Goal: Task Accomplishment & Management: Manage account settings

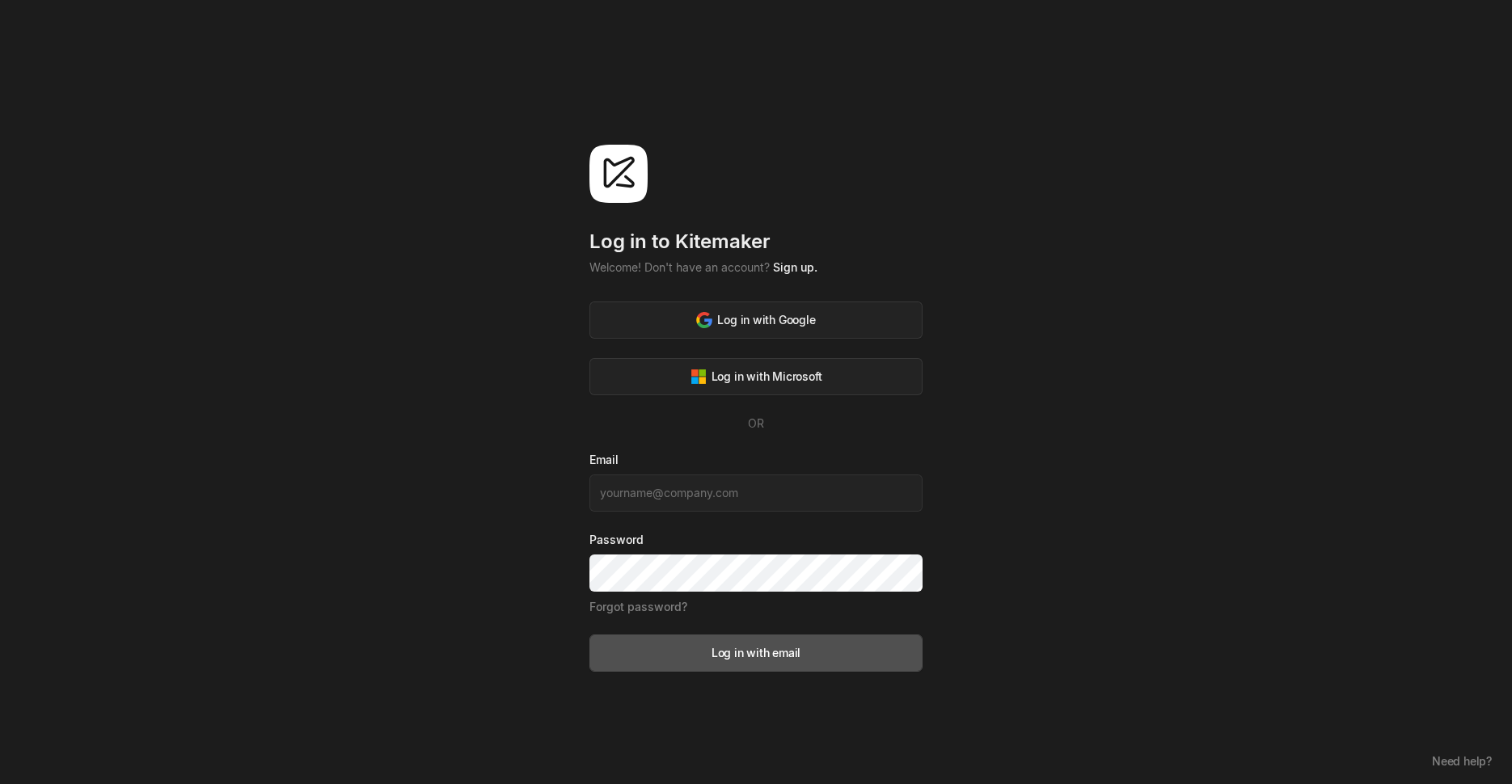
click at [709, 468] on div "Email" at bounding box center [756, 482] width 333 height 61
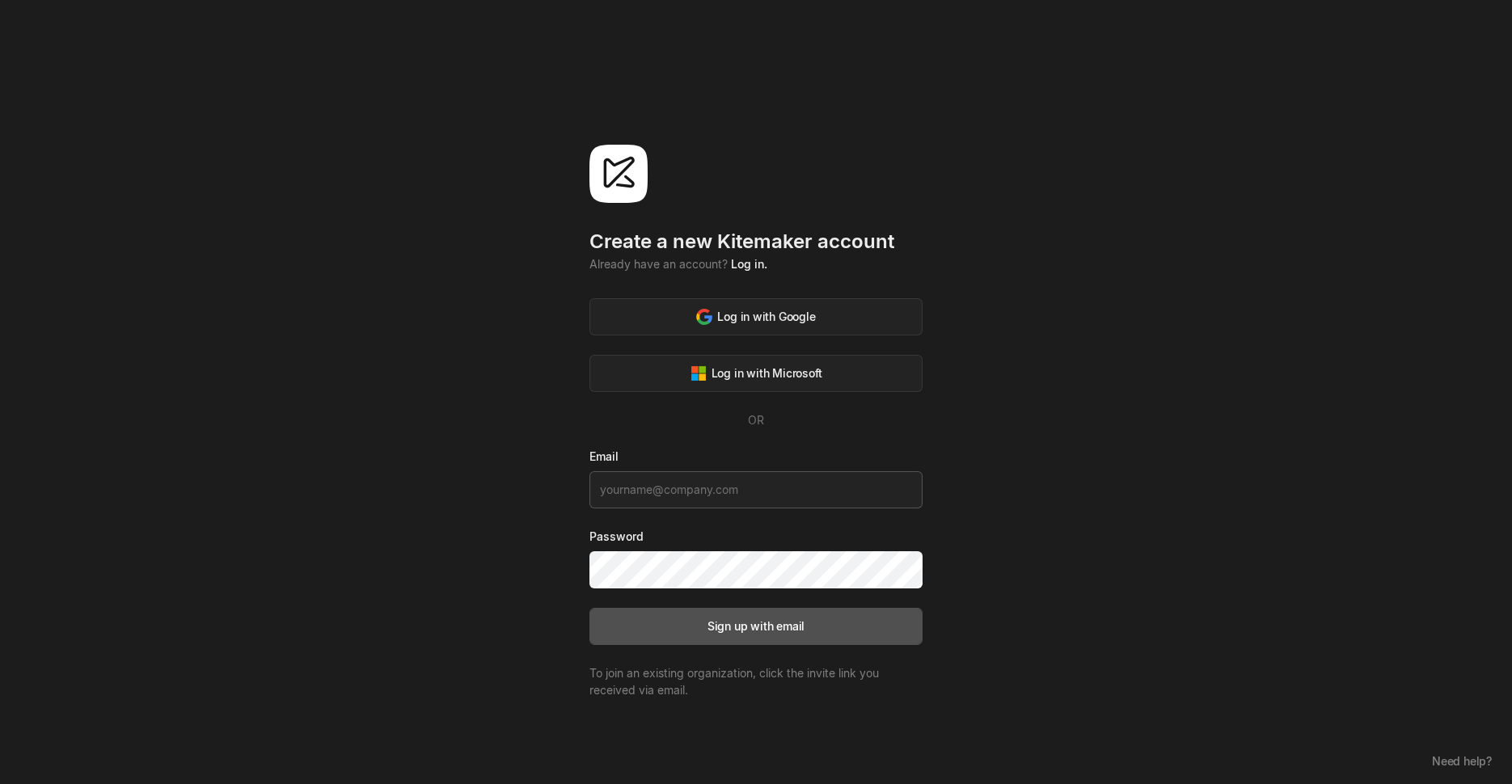
click at [726, 485] on input at bounding box center [756, 489] width 333 height 37
type input "ghazy@bugswagger.tech"
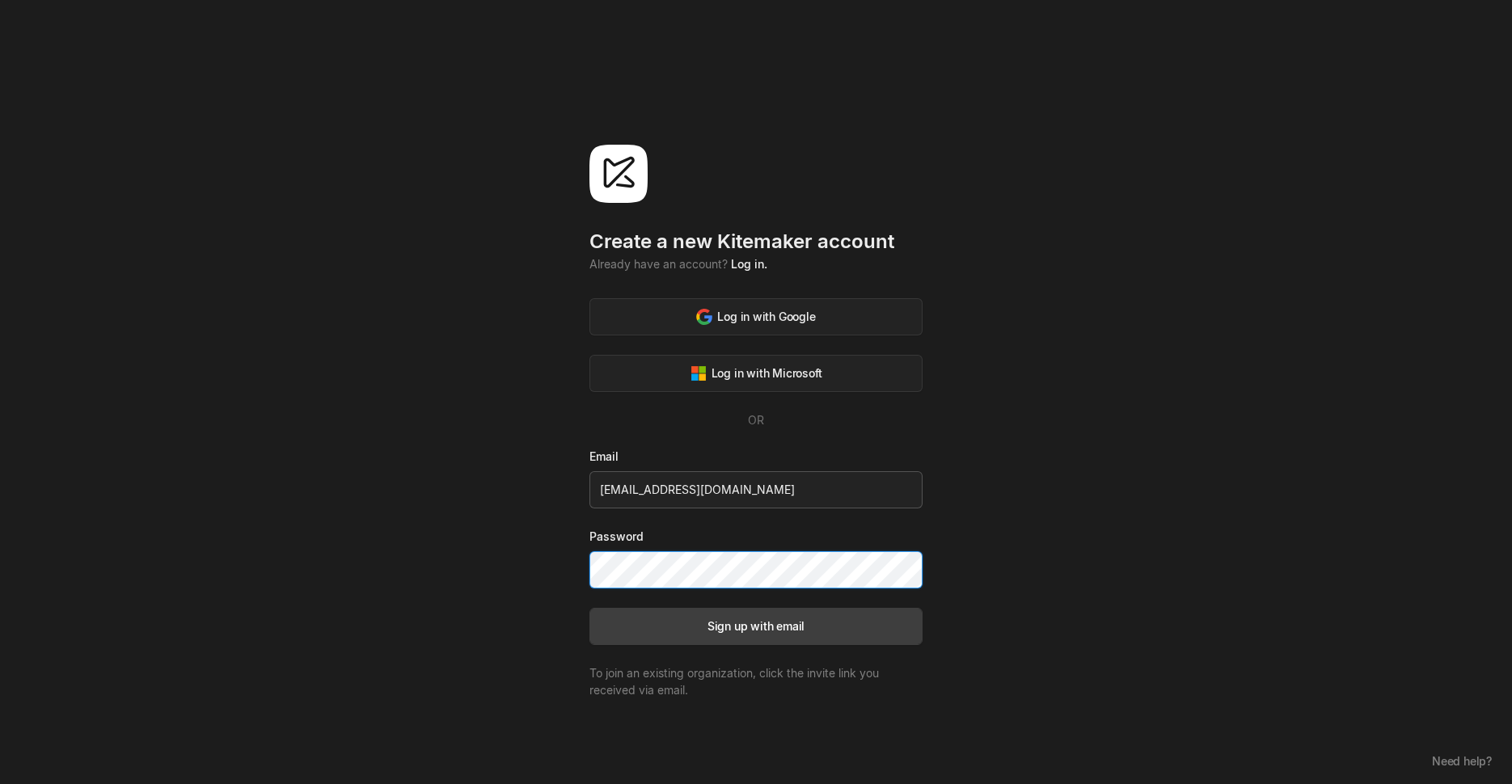
click at [590, 608] on button "Sign up with email" at bounding box center [756, 626] width 333 height 37
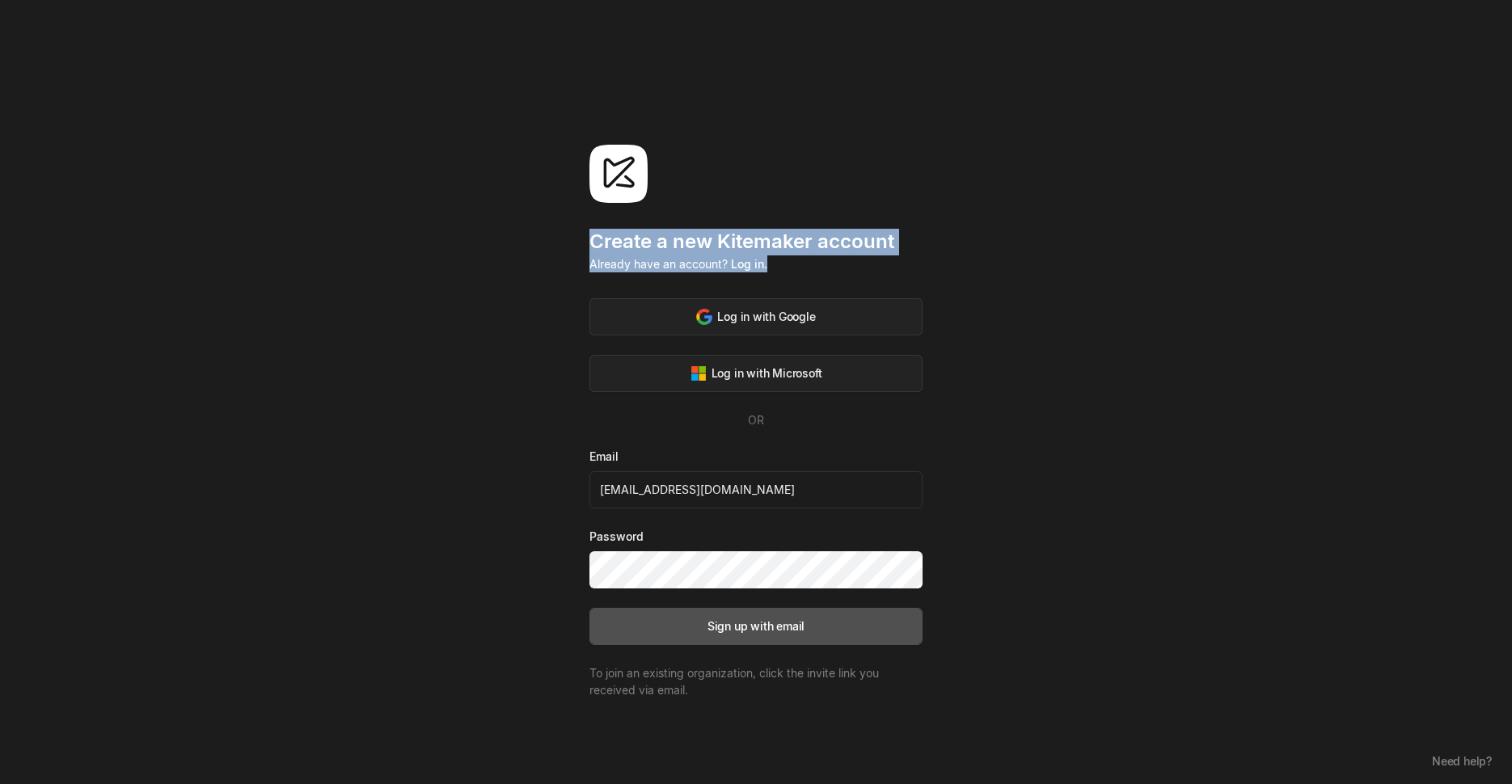
drag, startPoint x: 570, startPoint y: 238, endPoint x: 800, endPoint y: 267, distance: 231.8
click at [800, 267] on div "Create a new Kitemaker account Already have an account? Log in. Log in with Goo…" at bounding box center [756, 392] width 1512 height 784
click at [800, 267] on div "Already have an account? Log in." at bounding box center [756, 264] width 333 height 17
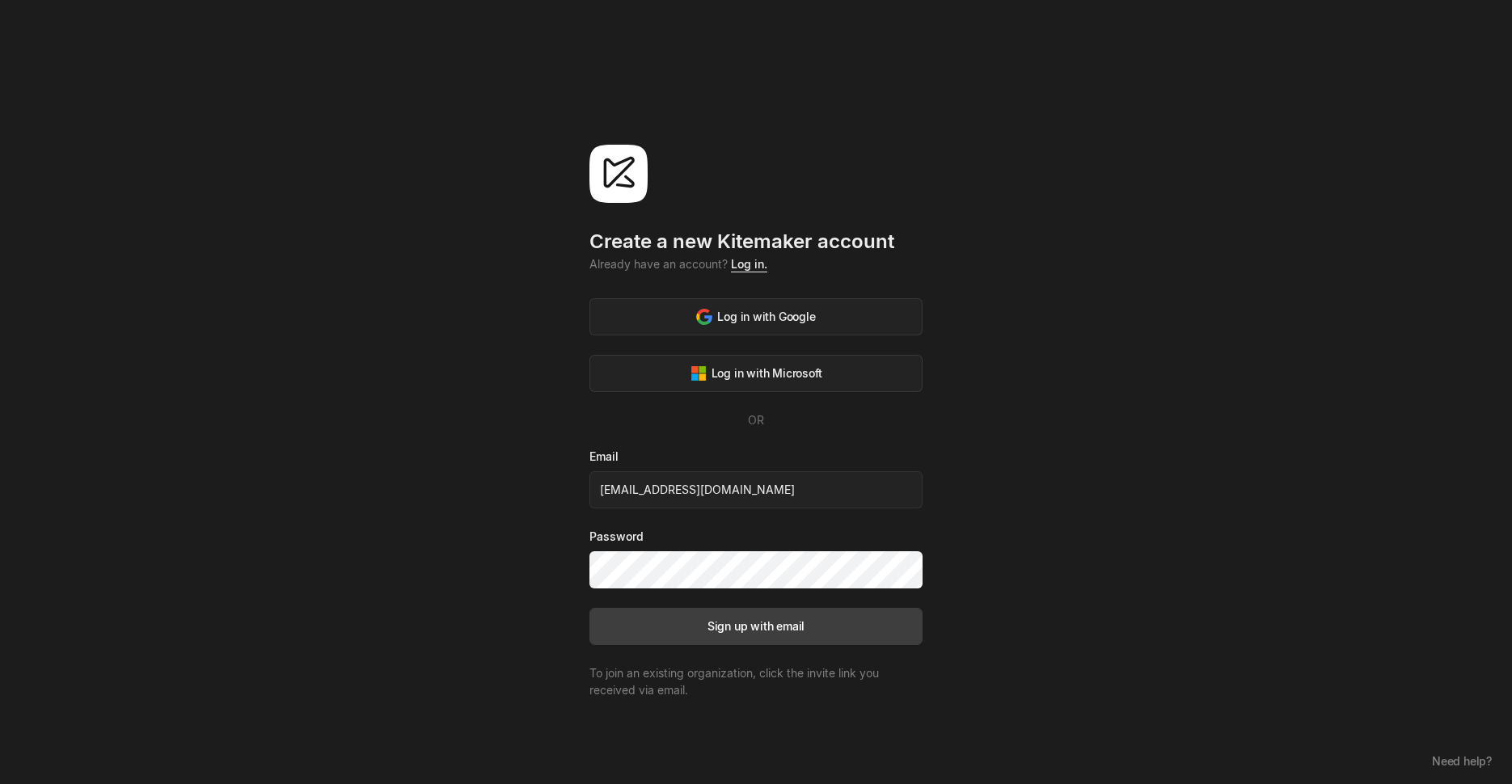
click at [746, 268] on link "Log in." at bounding box center [749, 264] width 36 height 13
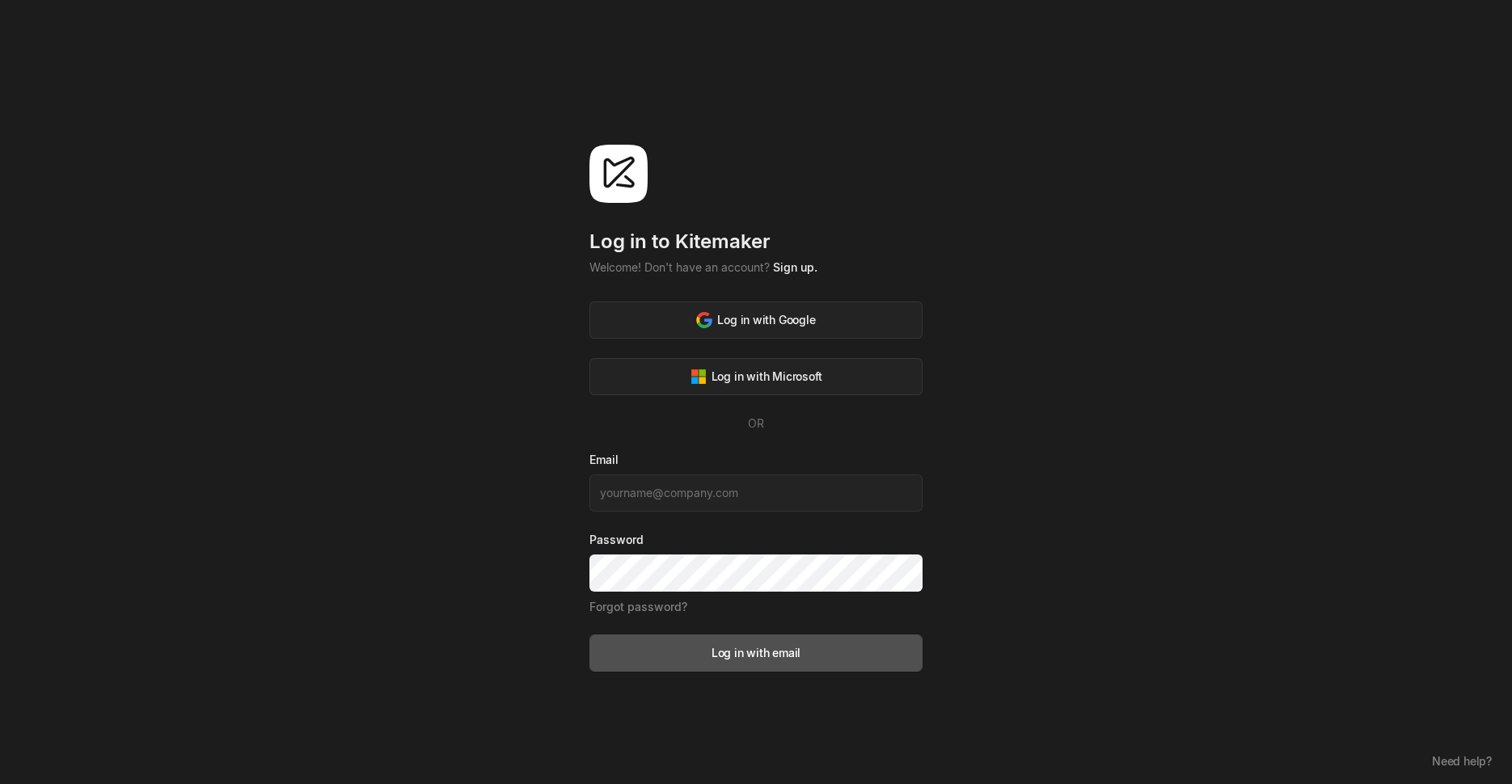
click at [447, 470] on div "Log in to Kitemaker Welcome! Don't have an account? Sign up. Log in with Google…" at bounding box center [756, 392] width 1512 height 784
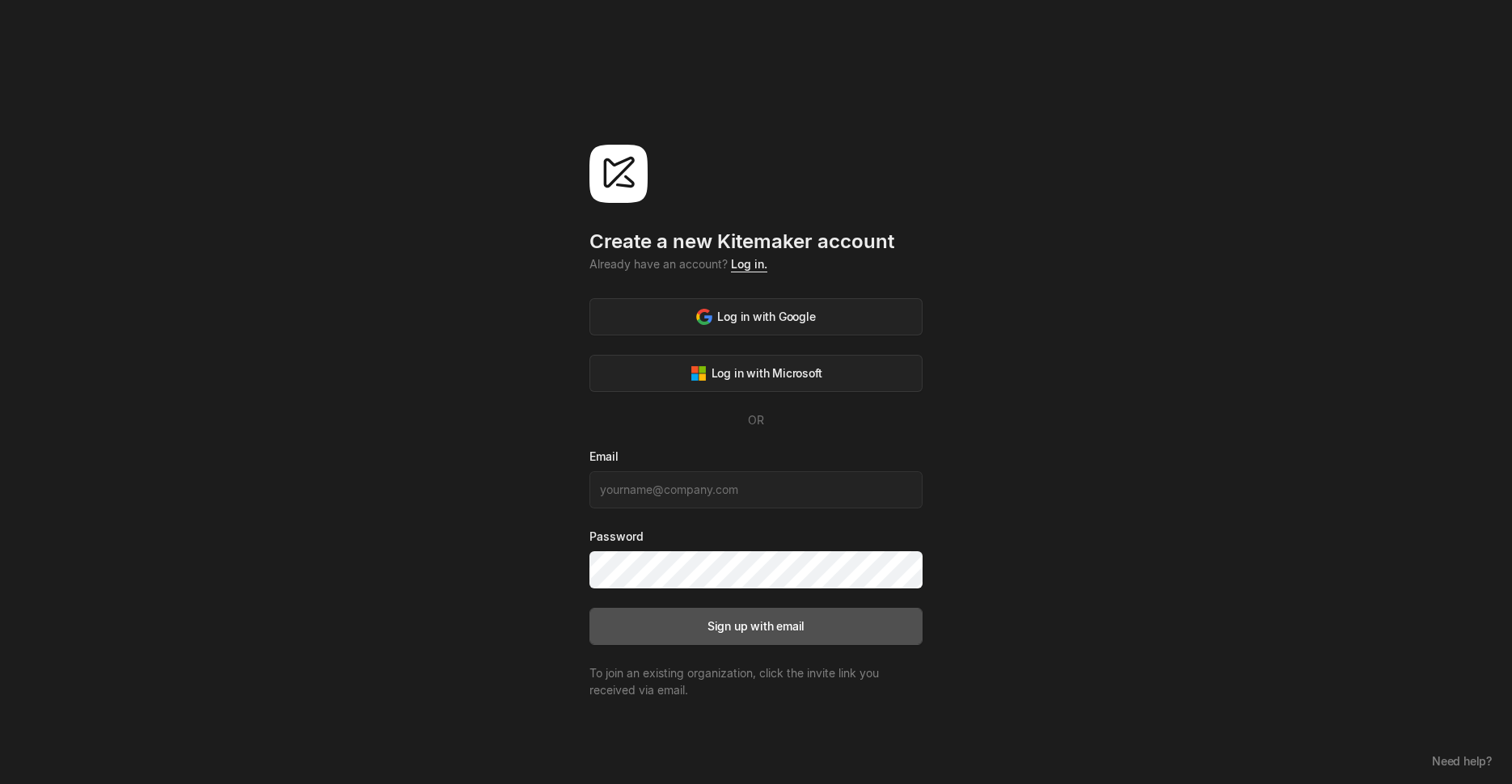
click at [745, 262] on link "Log in." at bounding box center [749, 264] width 36 height 13
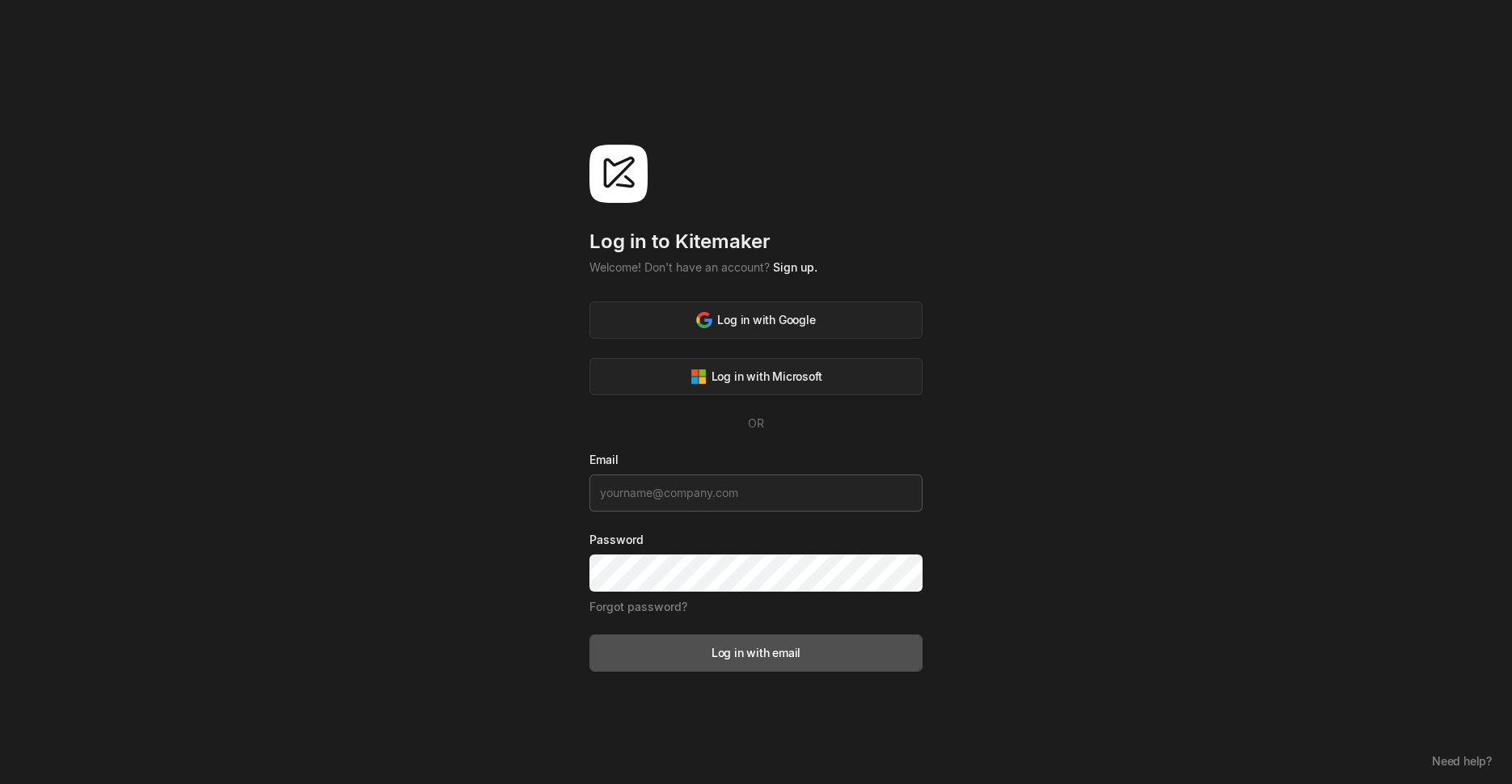
click at [629, 498] on input at bounding box center [756, 493] width 333 height 37
type input "[EMAIL_ADDRESS][DOMAIN_NAME]"
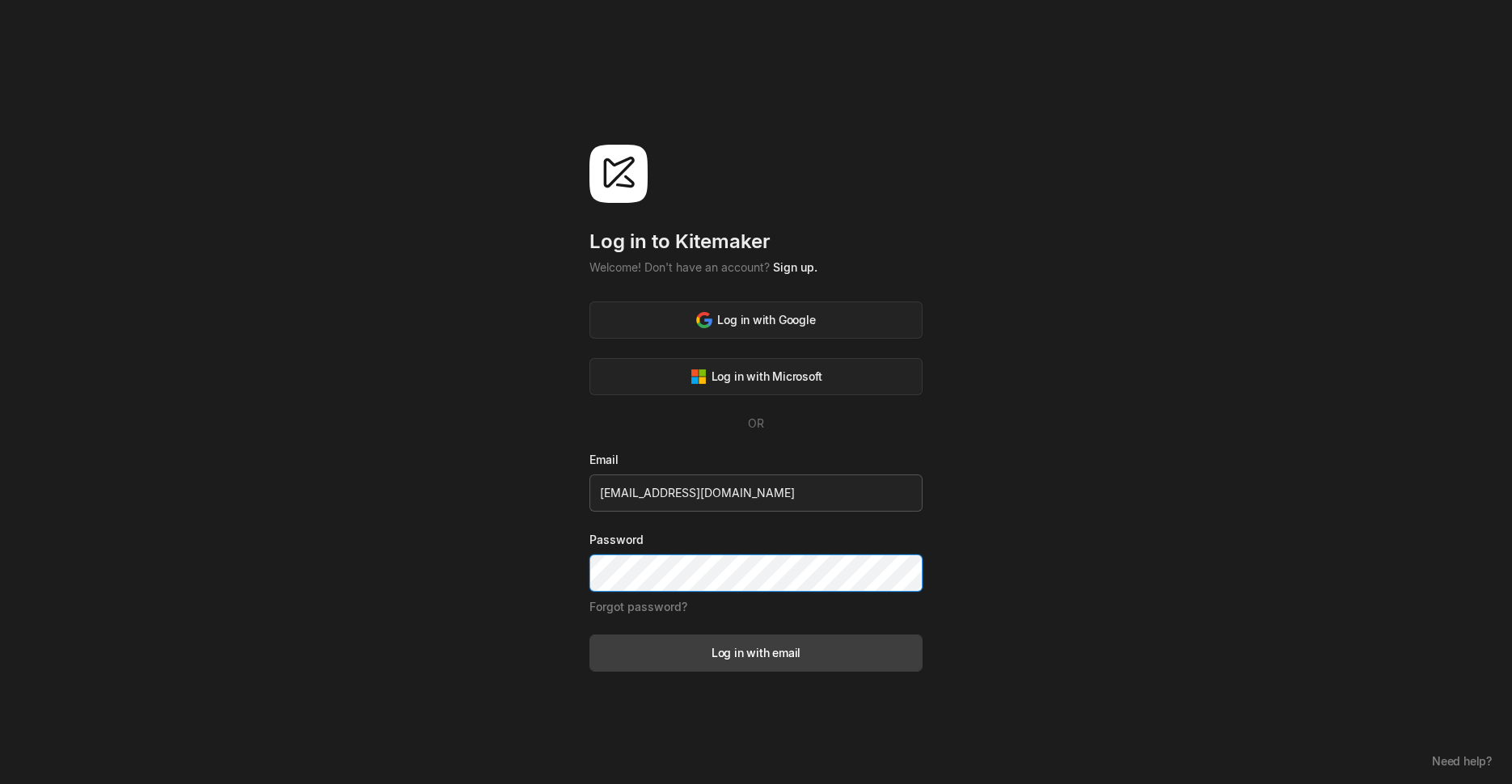
click at [590, 634] on button "Log in with email" at bounding box center [756, 652] width 333 height 37
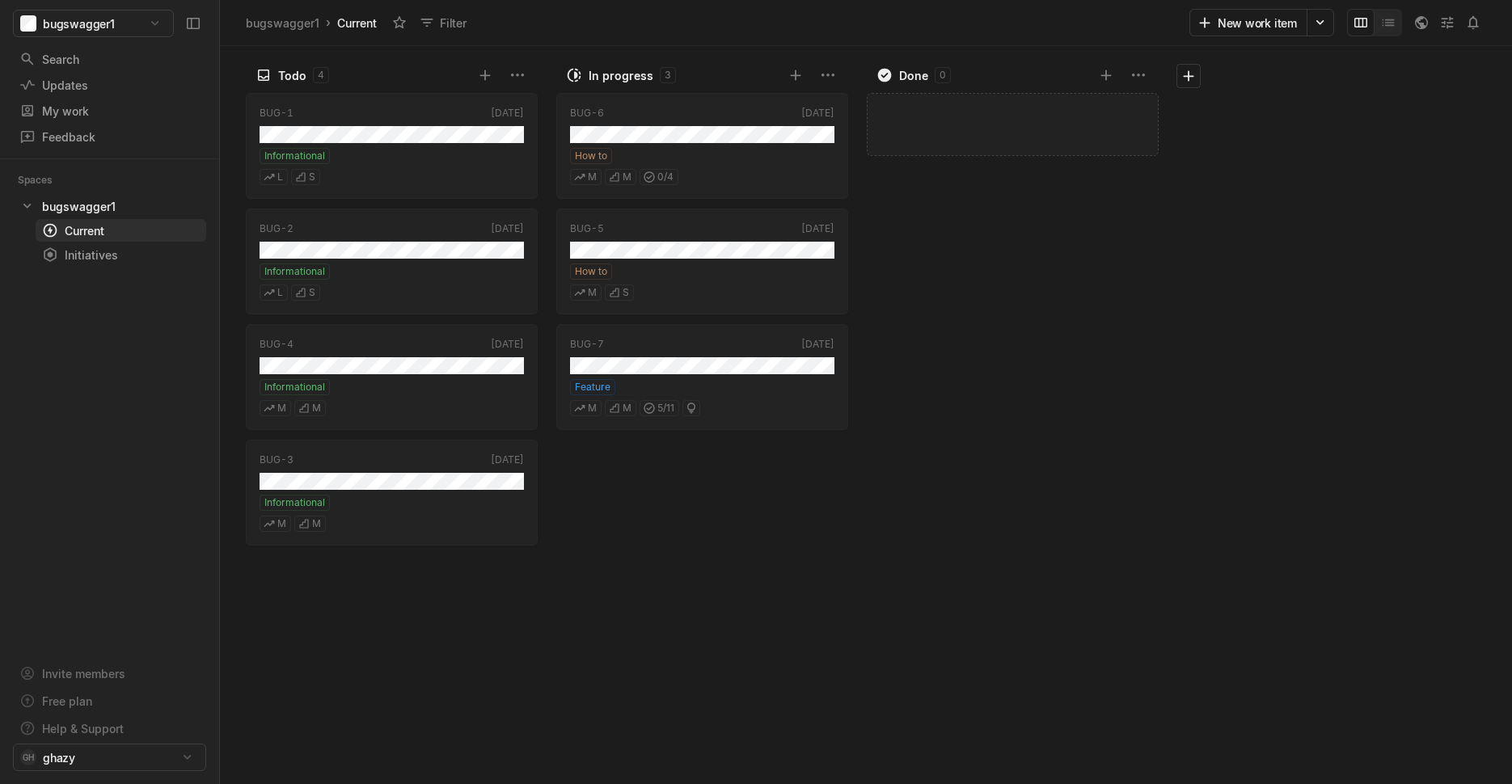
click at [1060, 70] on div "Done 0" at bounding box center [984, 75] width 217 height 17
click at [1201, 327] on div "Todo 4 BUG-1 Today Informational L S BUG-2 Today Informational L S BUG-4 Today …" at bounding box center [866, 415] width 1292 height 738
click at [1444, 24] on icon at bounding box center [1447, 22] width 12 height 12
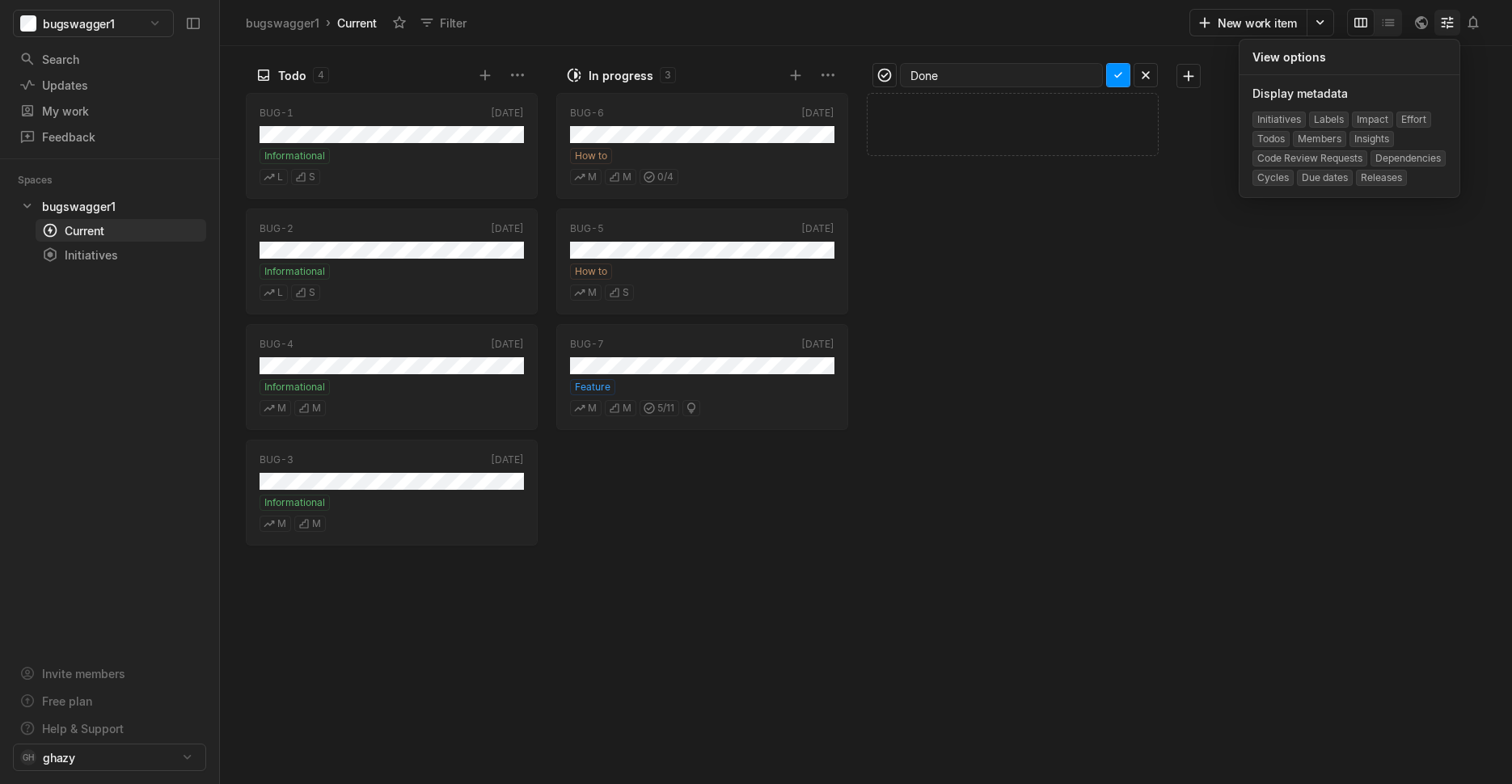
click at [1444, 24] on icon at bounding box center [1447, 22] width 12 height 12
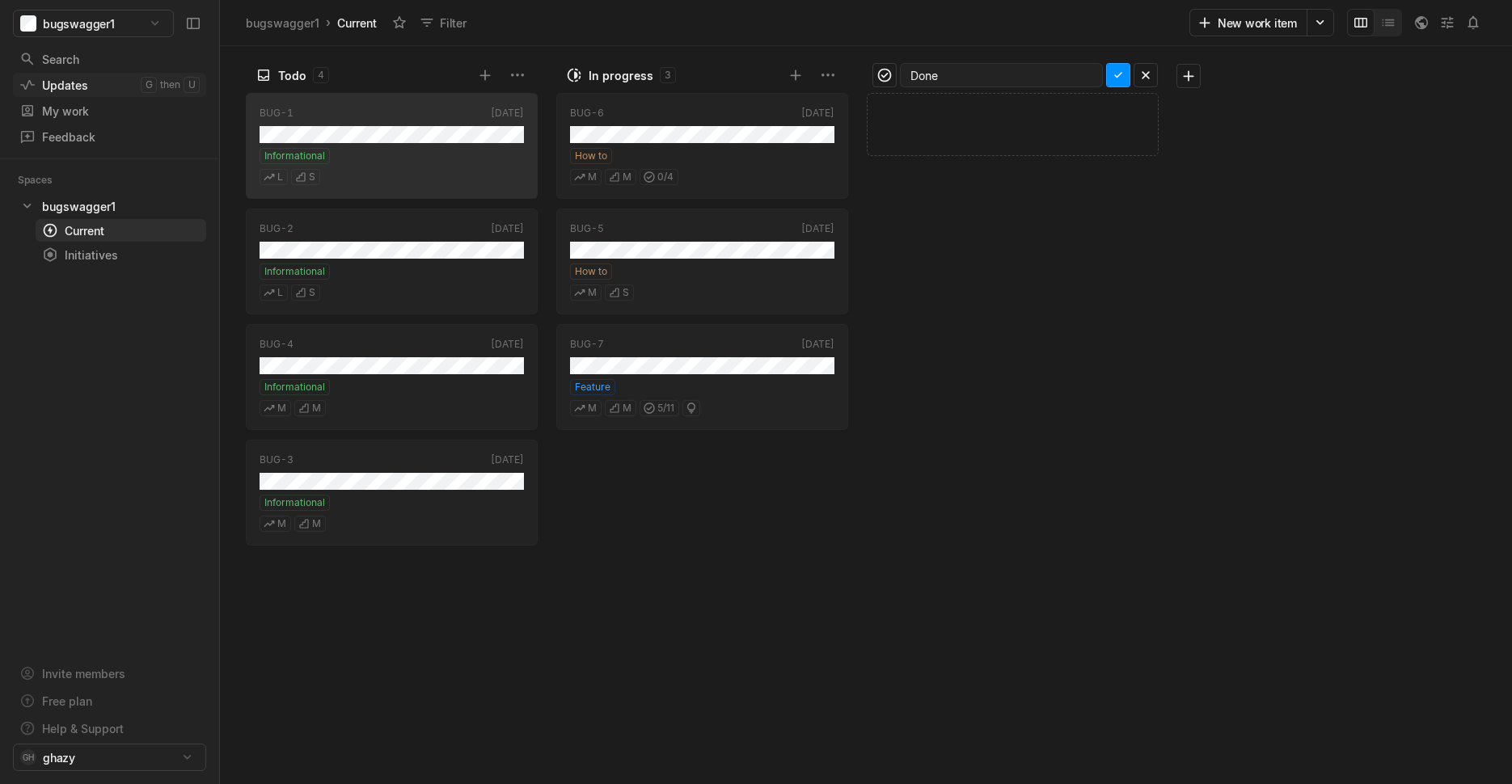
click at [70, 79] on div "Updates" at bounding box center [79, 86] width 121 height 17
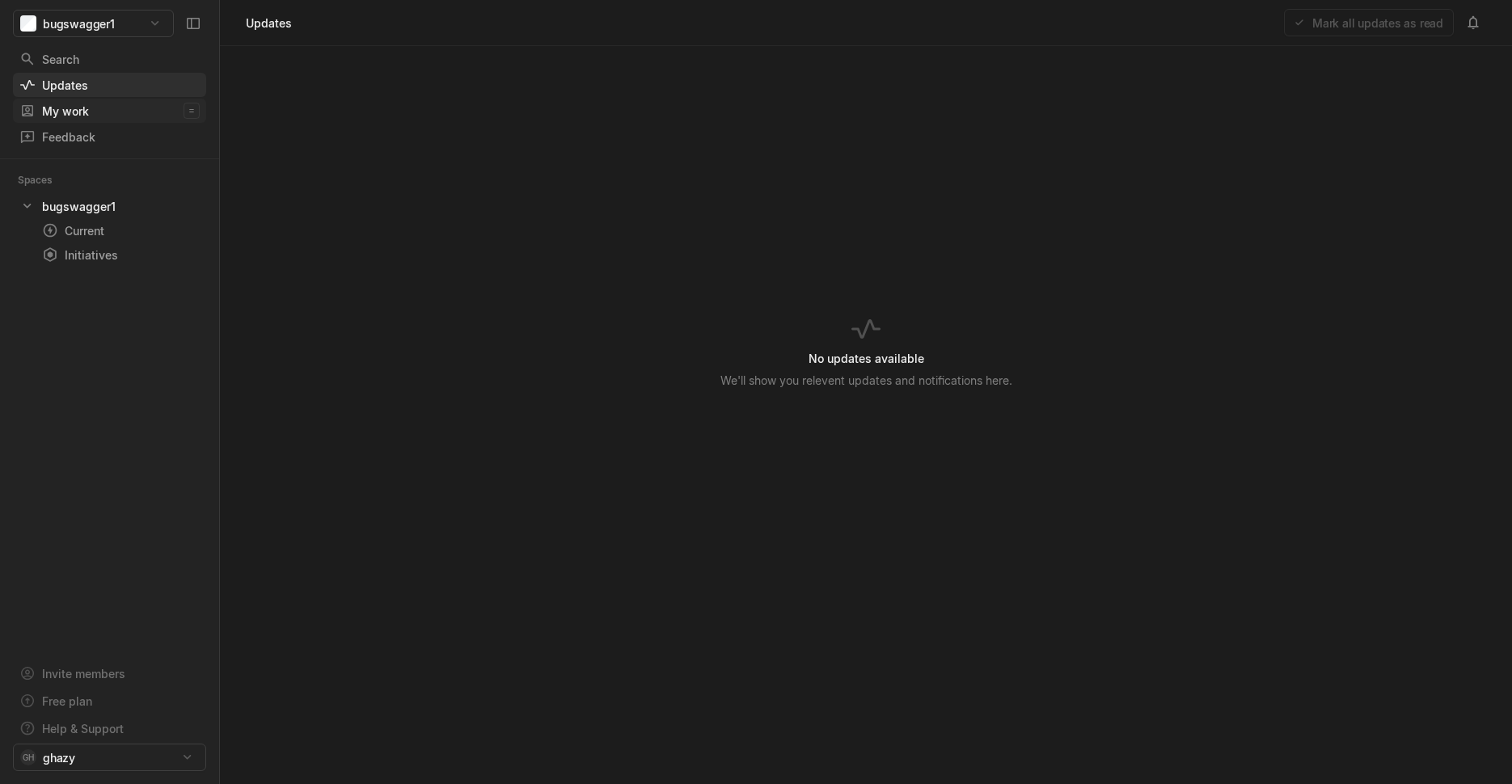
click at [77, 115] on div "My work" at bounding box center [101, 112] width 164 height 17
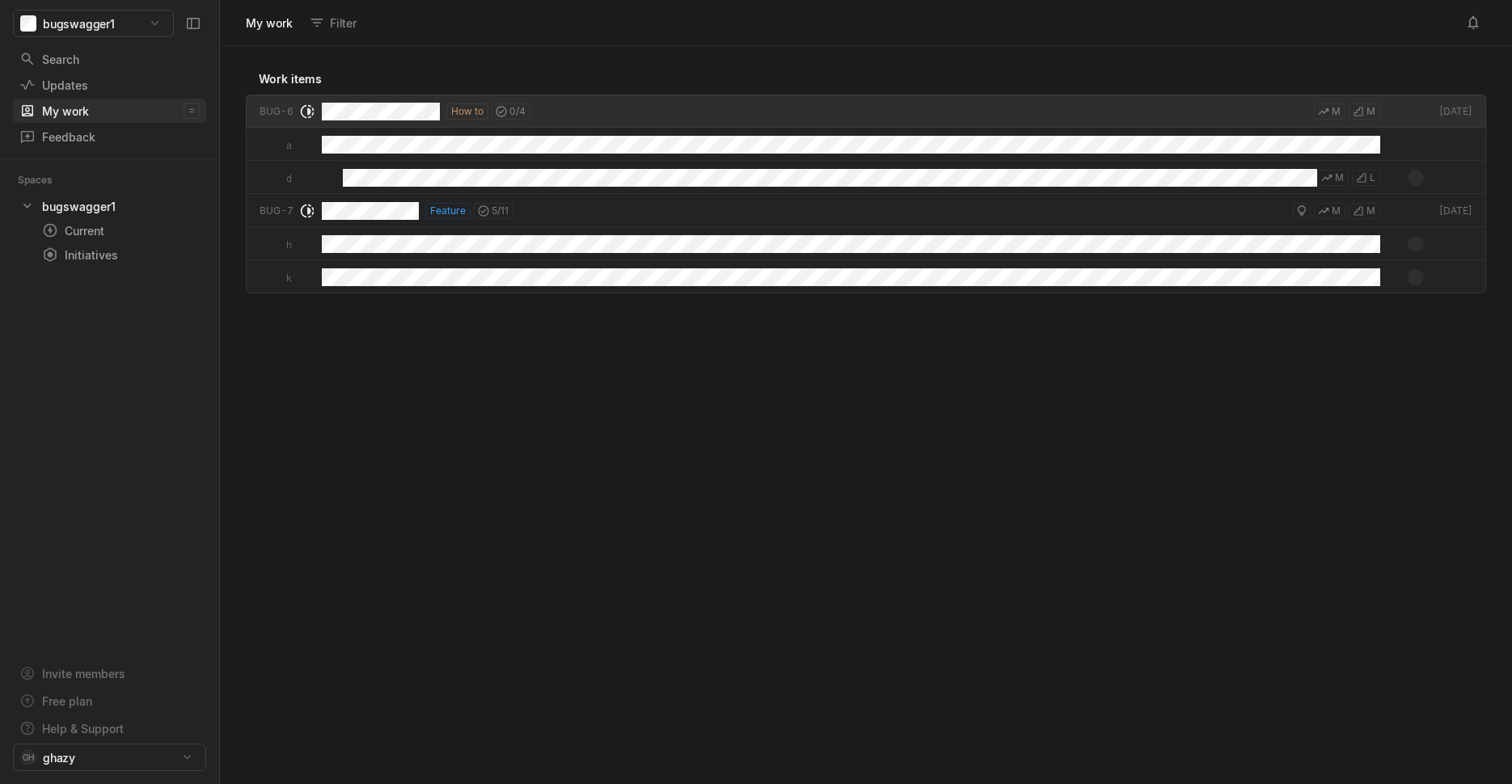
scroll to position [730, 1283]
click at [111, 703] on div "Free plan" at bounding box center [110, 700] width 194 height 24
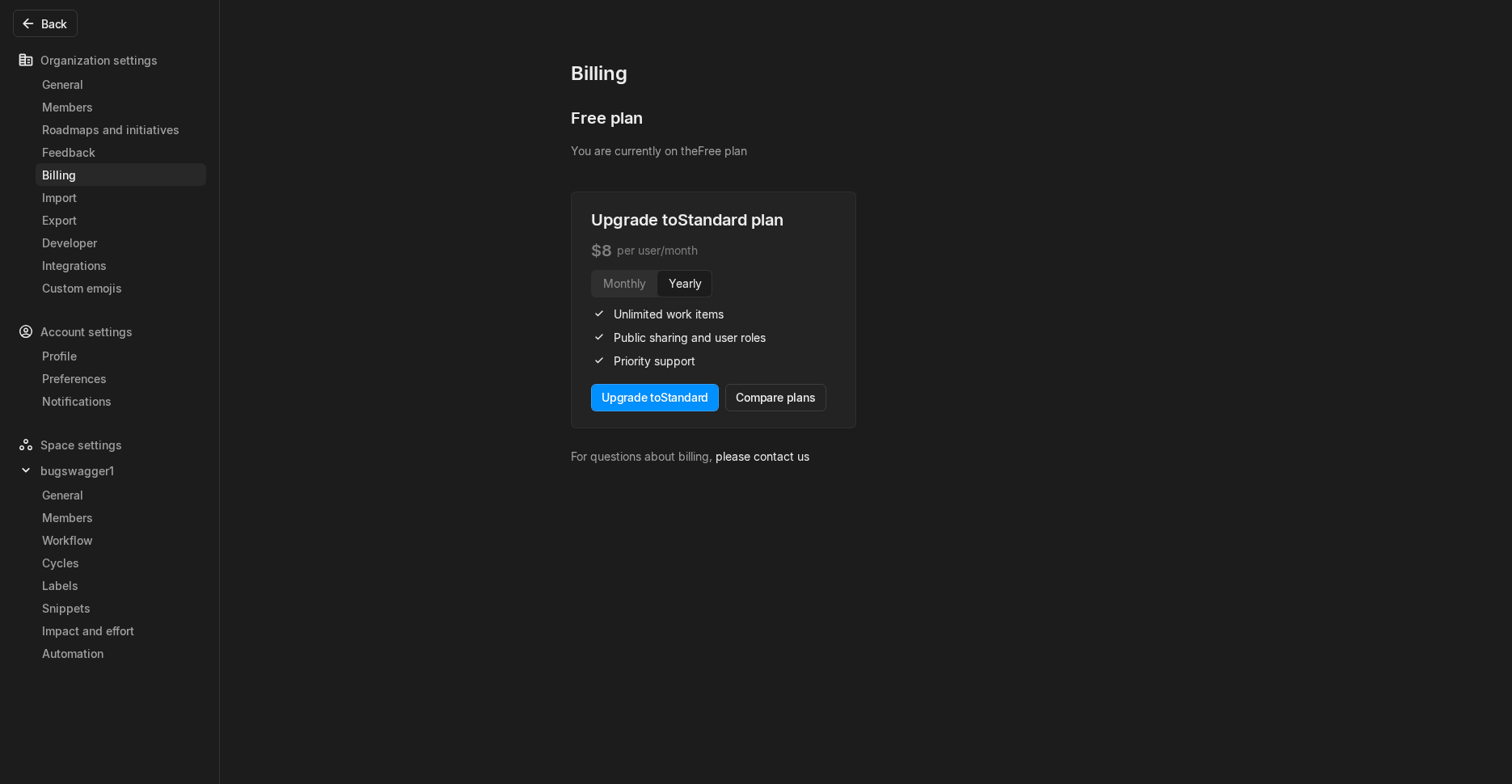
drag, startPoint x: 613, startPoint y: 315, endPoint x: 766, endPoint y: 334, distance: 154.2
click at [757, 322] on div "Unlimited work items Public sharing and user roles Priority support" at bounding box center [678, 340] width 175 height 71
drag, startPoint x: 769, startPoint y: 339, endPoint x: 679, endPoint y: 343, distance: 90.1
click at [679, 343] on div "Upgrade to Standard plan $ 8 per user/month Monthly Yearly Unlimited work items…" at bounding box center [713, 310] width 285 height 237
click at [677, 344] on span "Public sharing and user roles" at bounding box center [689, 338] width 152 height 17
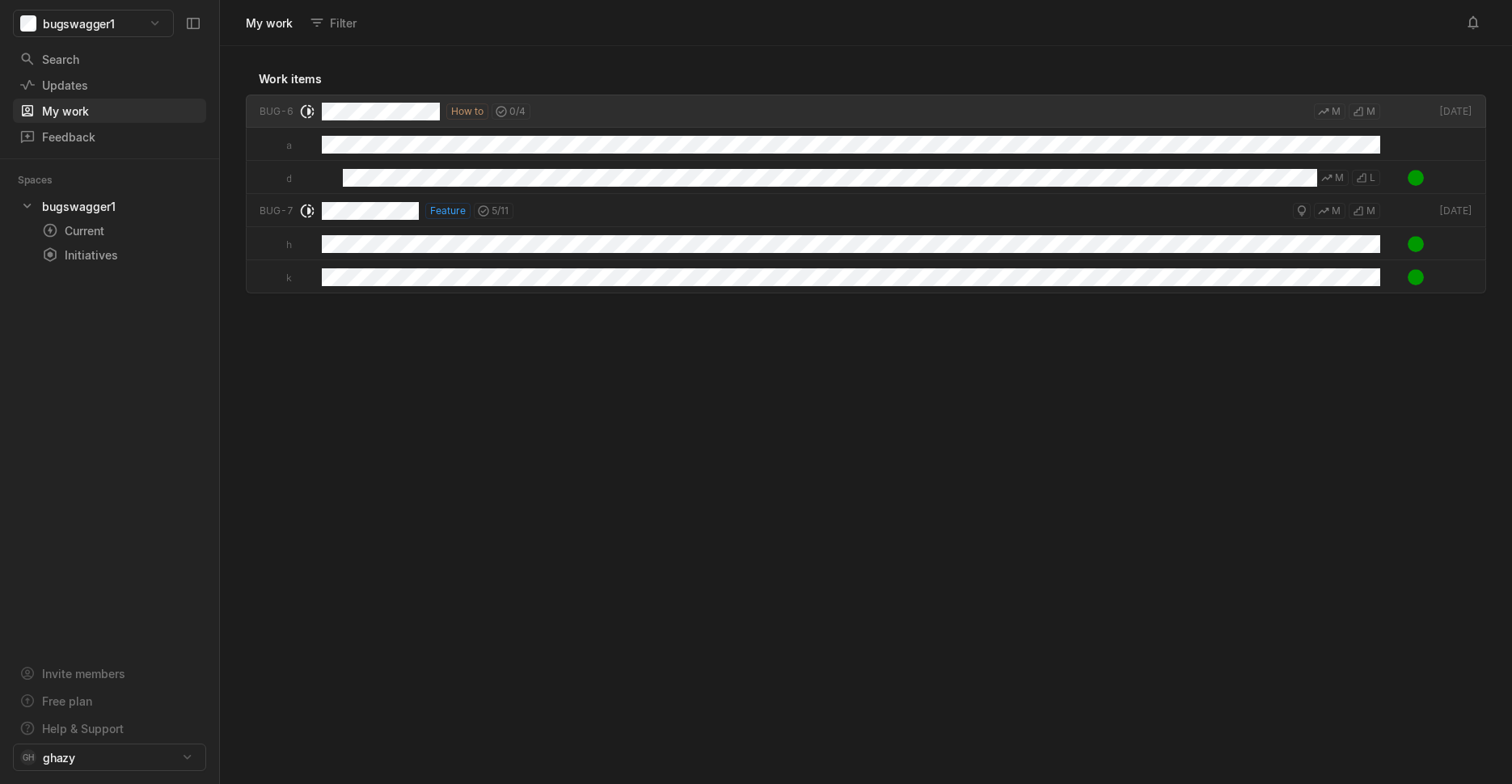
scroll to position [730, 1283]
